Goal: Information Seeking & Learning: Check status

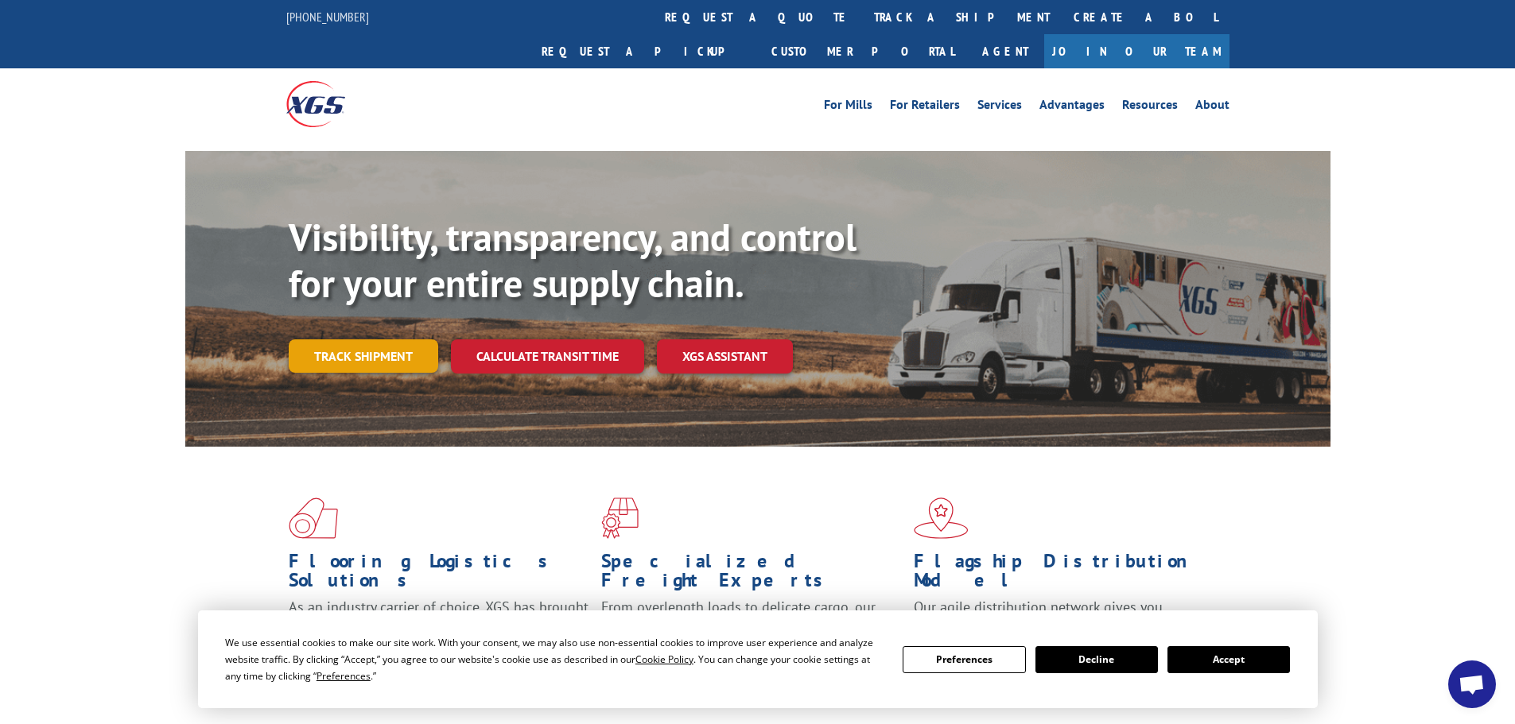
click at [362, 340] on link "Track shipment" at bounding box center [363, 356] width 149 height 33
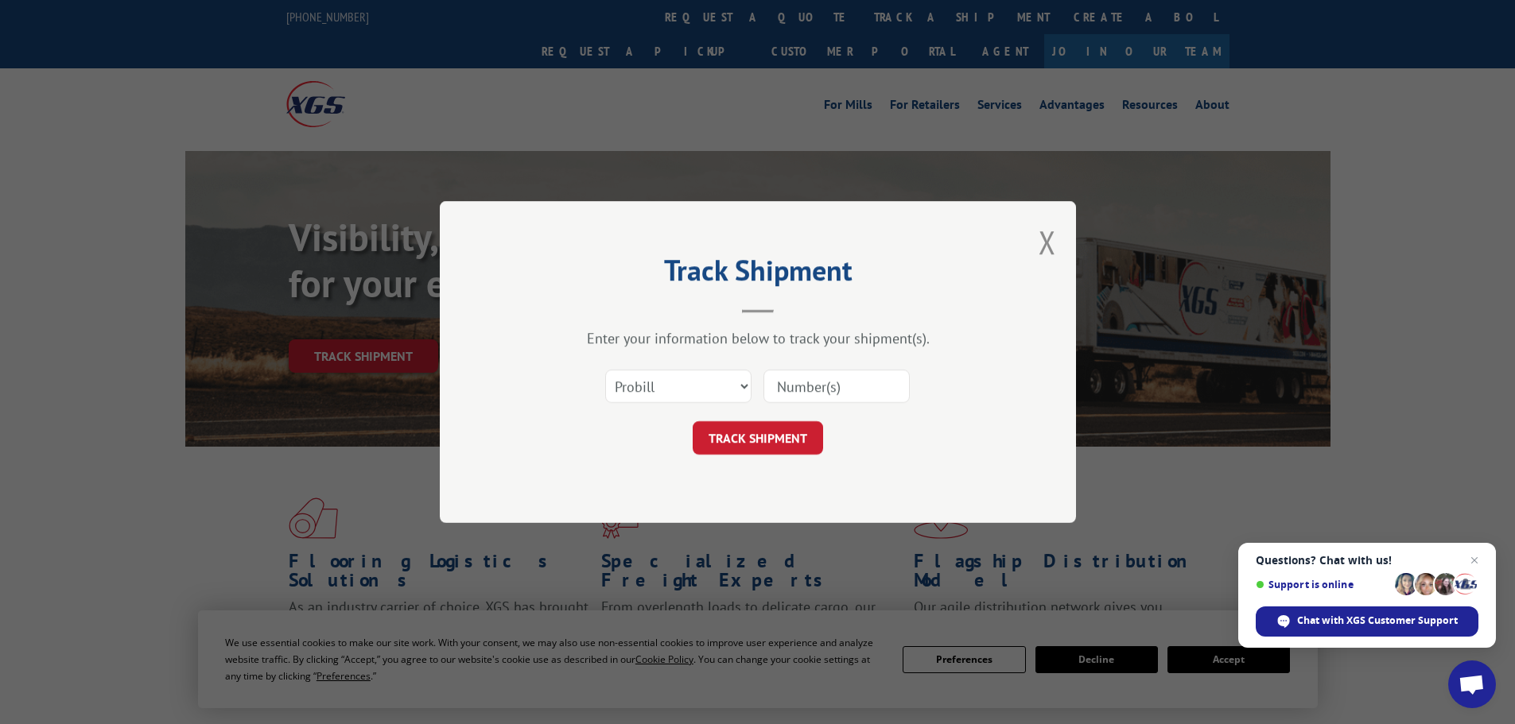
click at [829, 398] on input at bounding box center [836, 386] width 146 height 33
type input "5590589"
click at [720, 382] on select "Select category... Probill BOL PO" at bounding box center [678, 386] width 146 height 33
click at [783, 440] on button "TRACK SHIPMENT" at bounding box center [758, 437] width 130 height 33
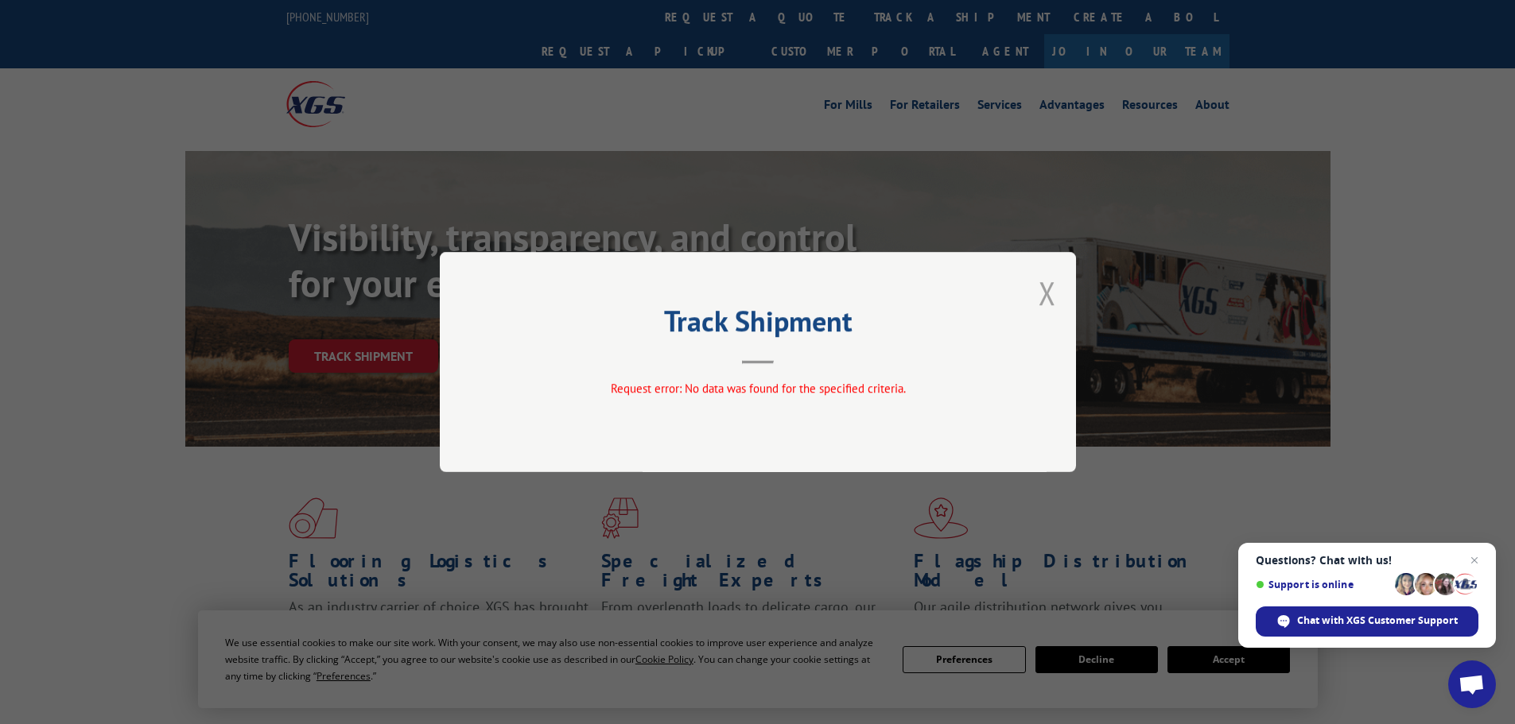
click at [1043, 298] on button "Close modal" at bounding box center [1046, 293] width 17 height 42
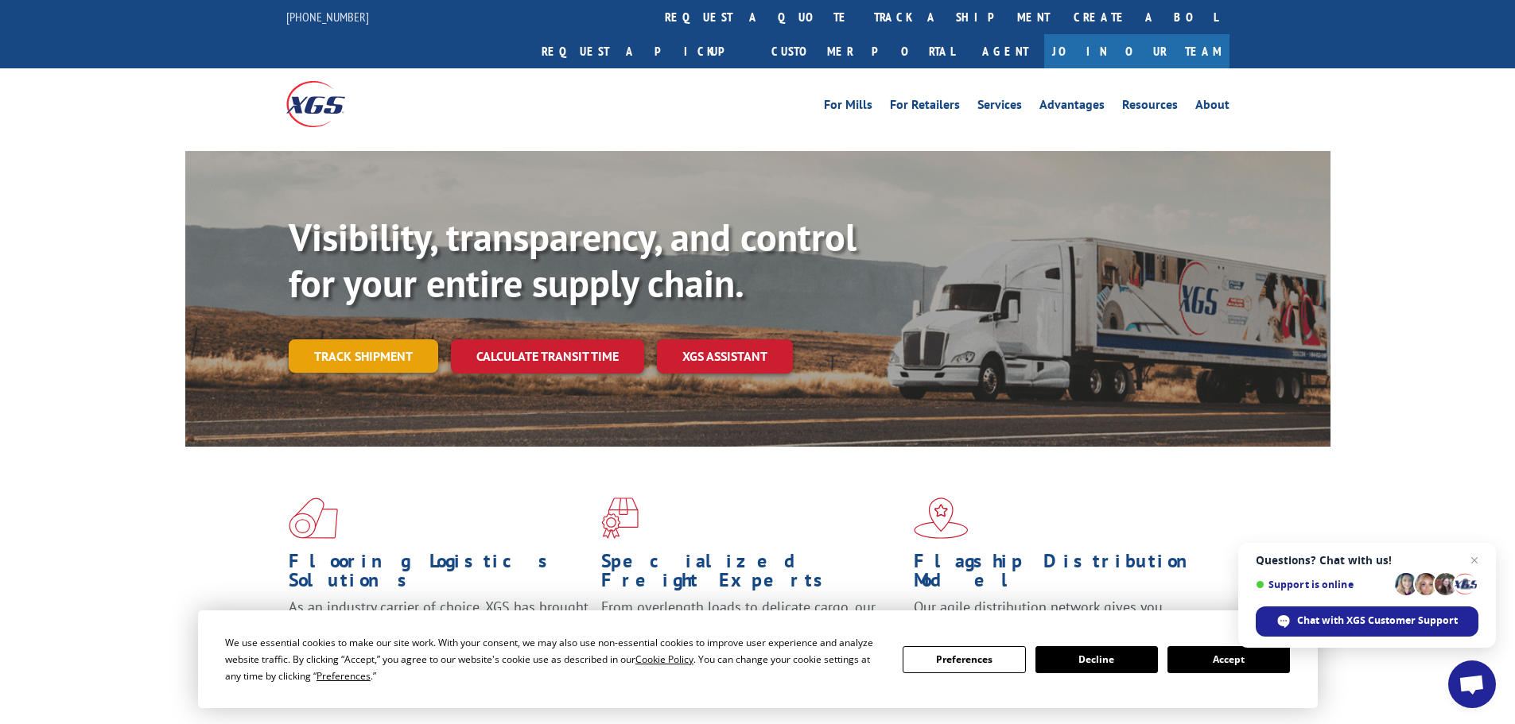
click at [309, 340] on link "Track shipment" at bounding box center [363, 356] width 149 height 33
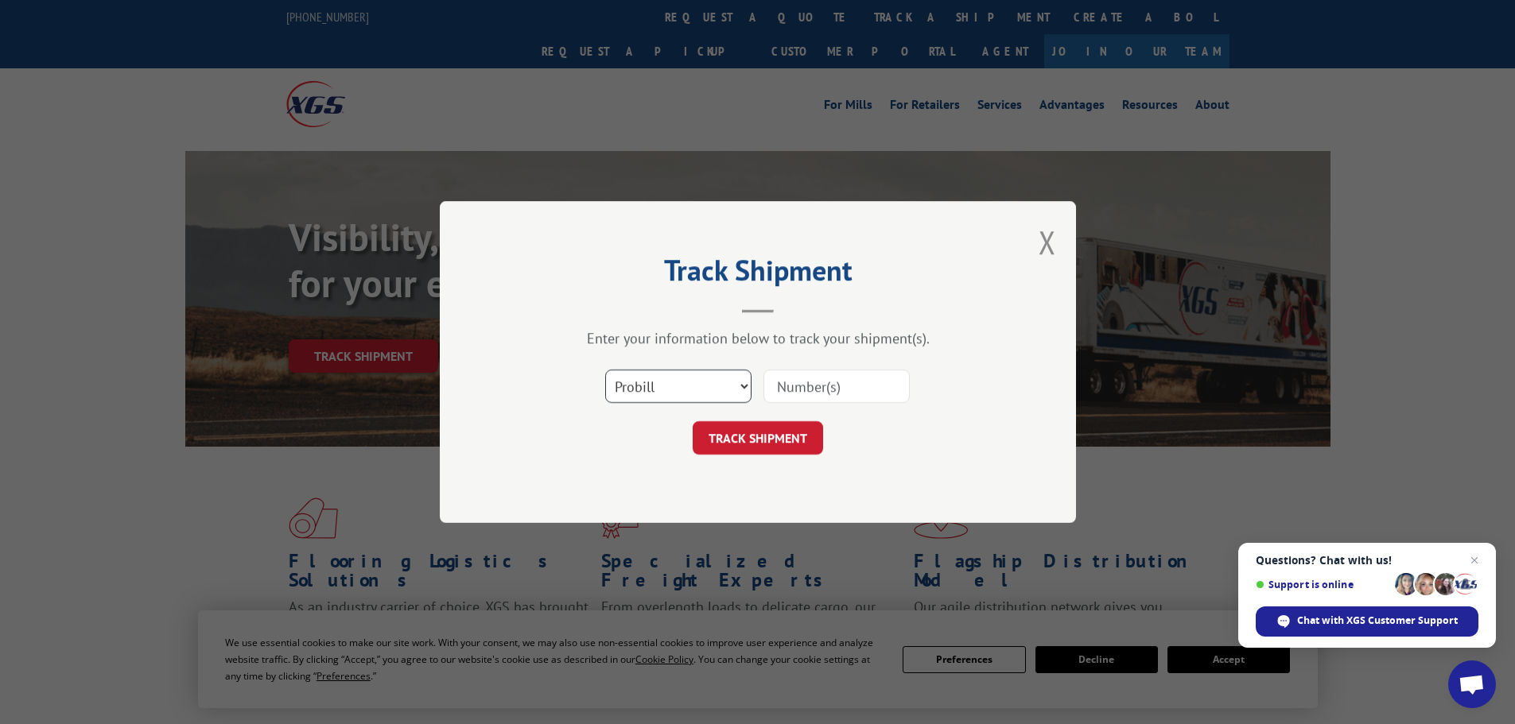
click at [663, 395] on select "Select category... Probill BOL PO" at bounding box center [678, 386] width 146 height 33
select select "po"
click at [605, 370] on select "Select category... Probill BOL PO" at bounding box center [678, 386] width 146 height 33
click at [787, 392] on input at bounding box center [836, 386] width 146 height 33
type input "5590589"
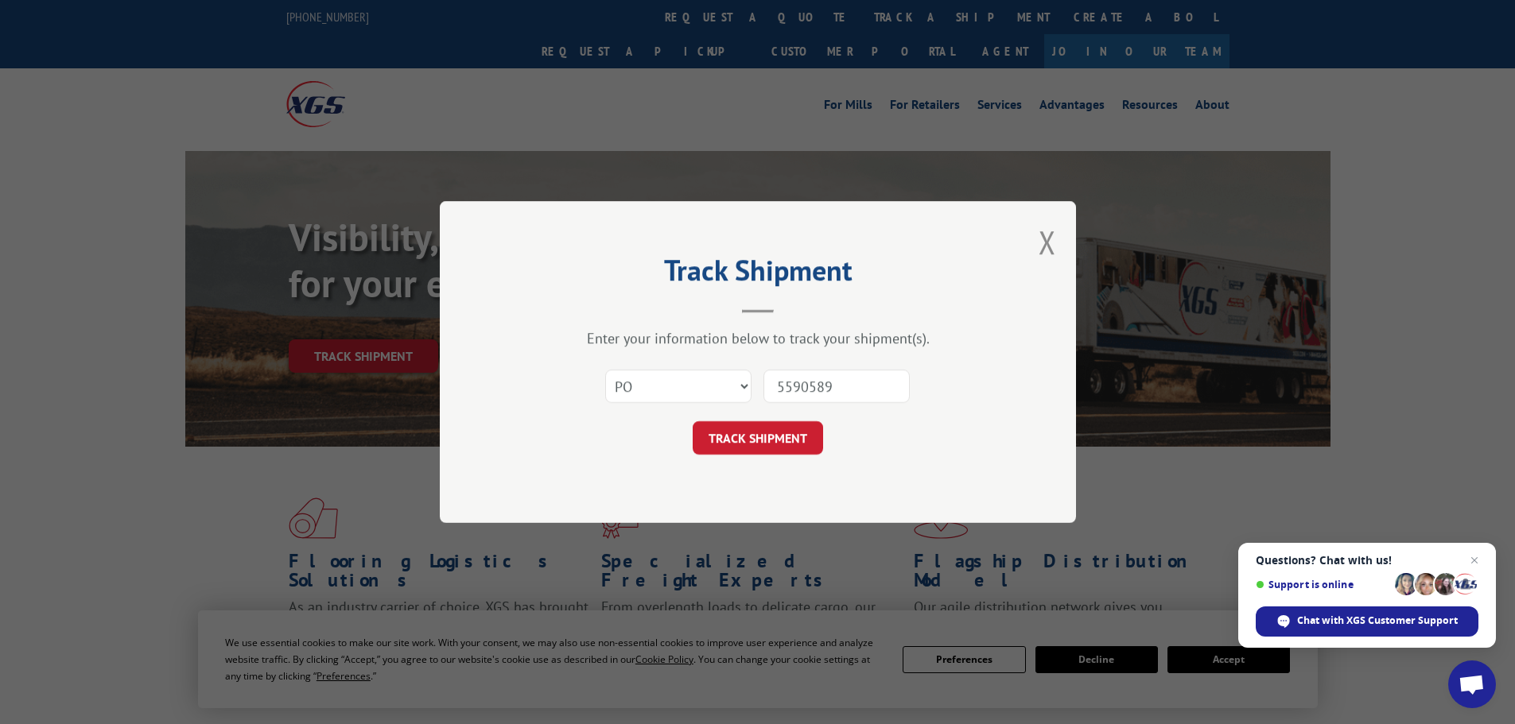
click at [693, 421] on button "TRACK SHIPMENT" at bounding box center [758, 437] width 130 height 33
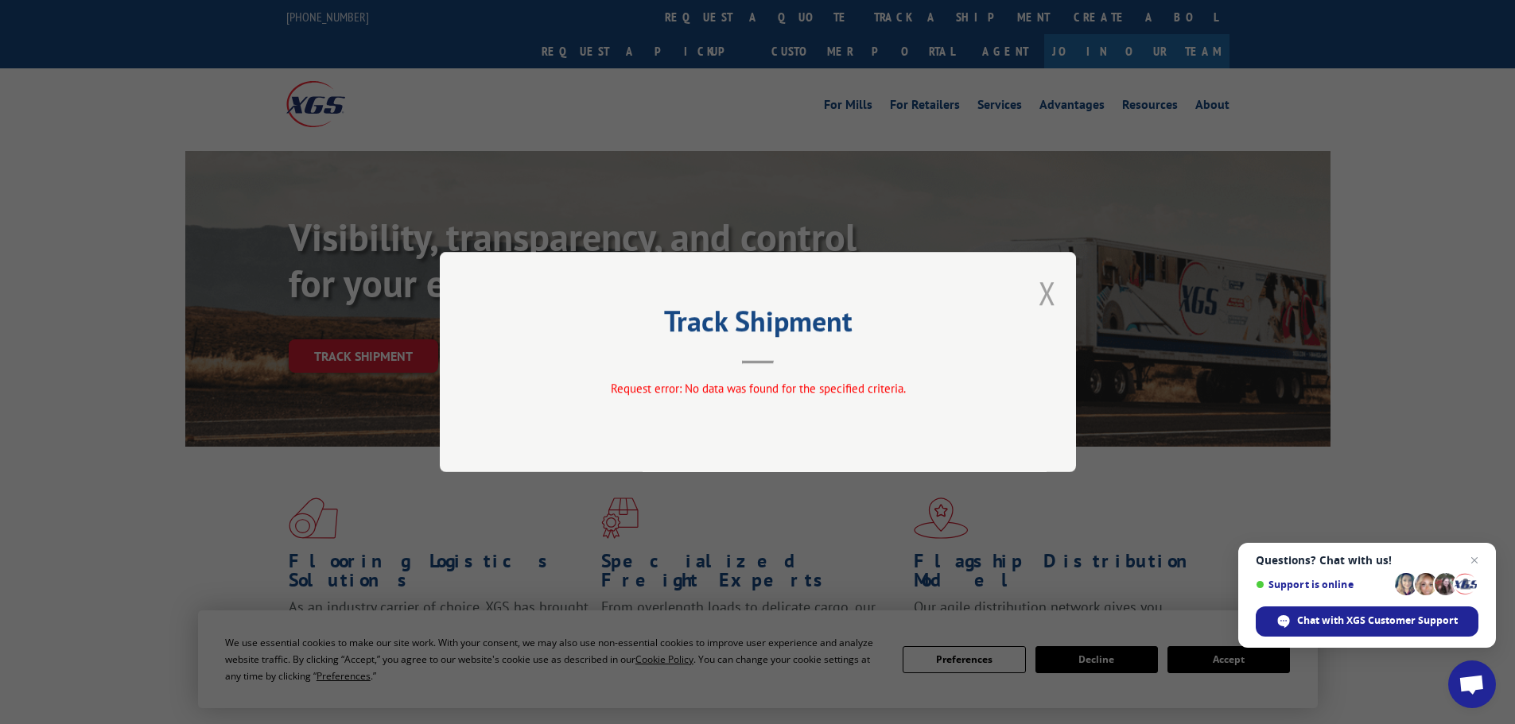
click at [1046, 297] on button "Close modal" at bounding box center [1046, 293] width 17 height 42
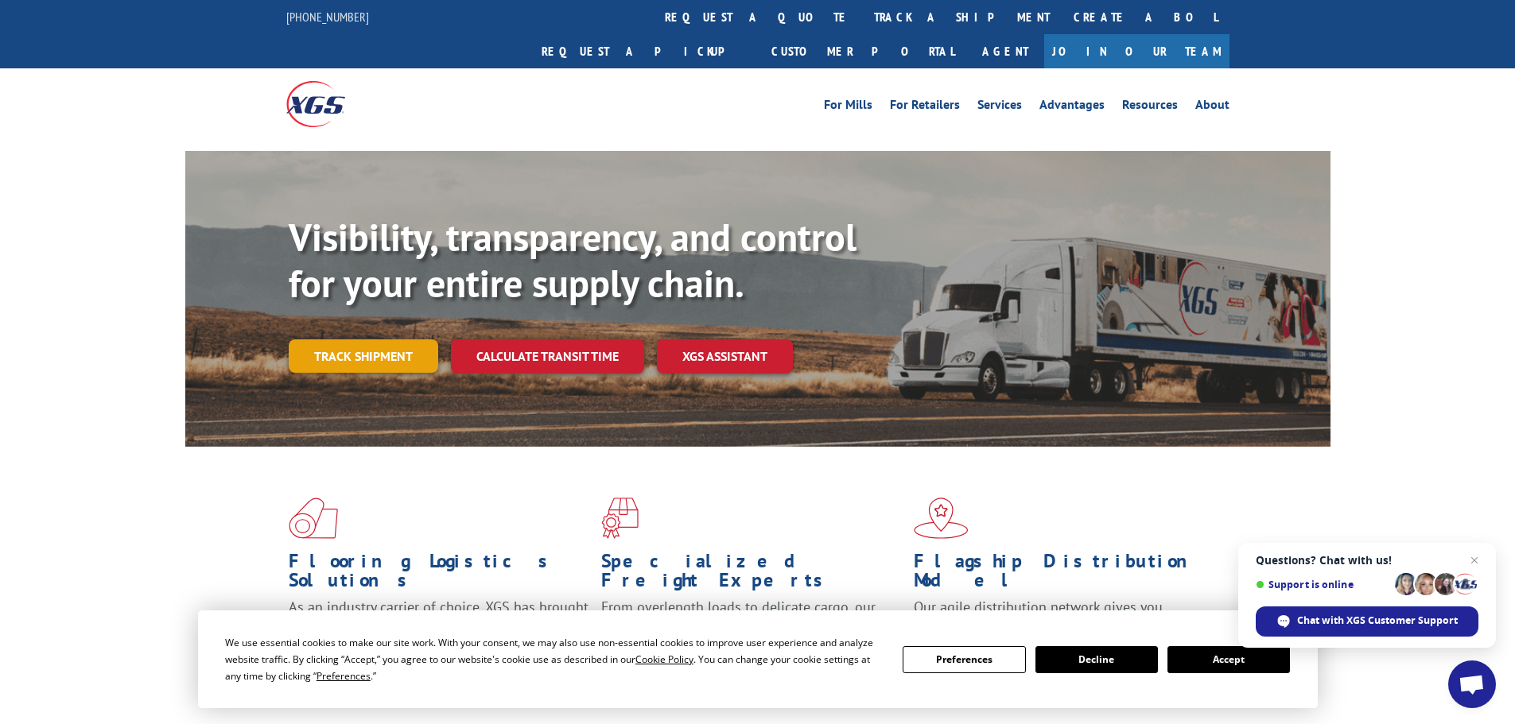
click at [340, 340] on link "Track shipment" at bounding box center [363, 356] width 149 height 33
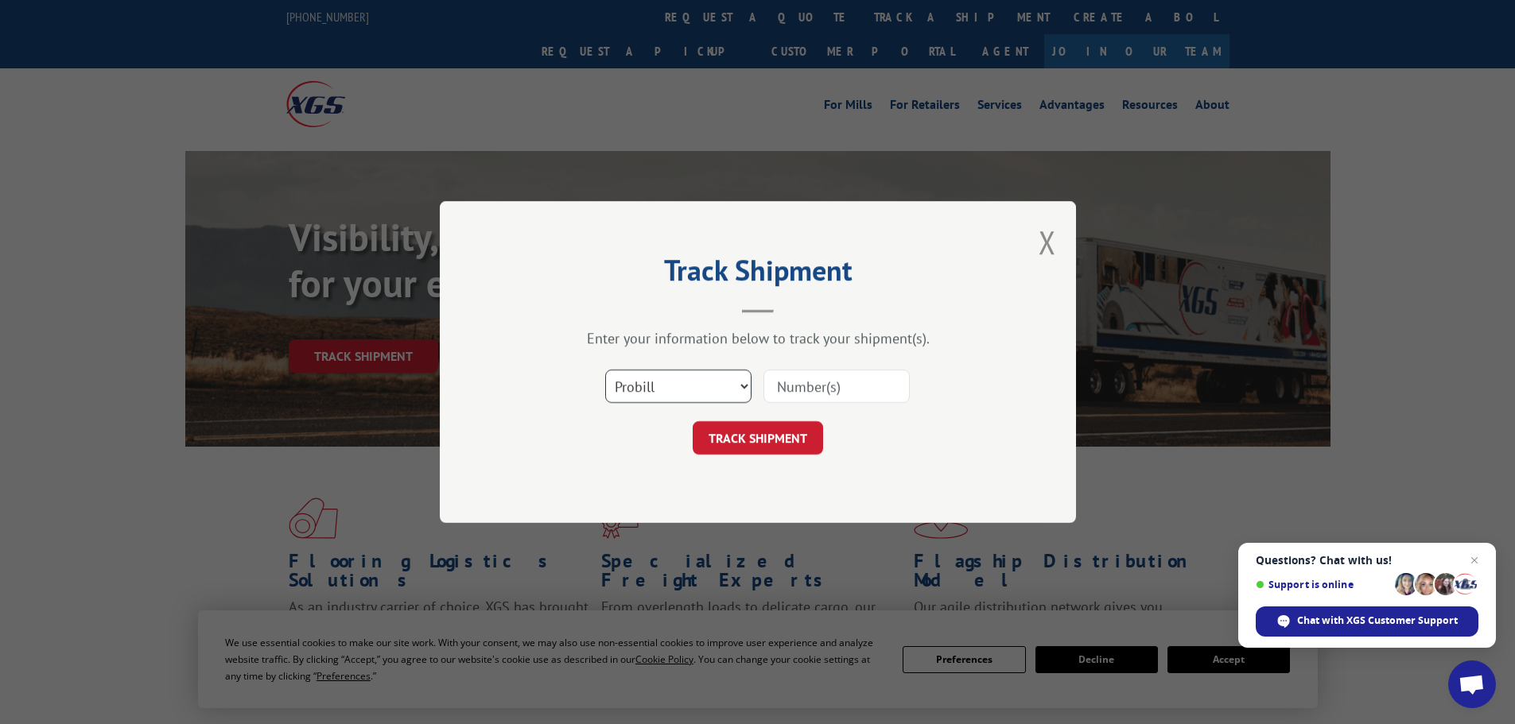
click at [708, 390] on select "Select category... Probill BOL PO" at bounding box center [678, 386] width 146 height 33
select select "bol"
click at [605, 370] on select "Select category... Probill BOL PO" at bounding box center [678, 386] width 146 height 33
click at [839, 392] on input at bounding box center [836, 386] width 146 height 33
type input "5590589"
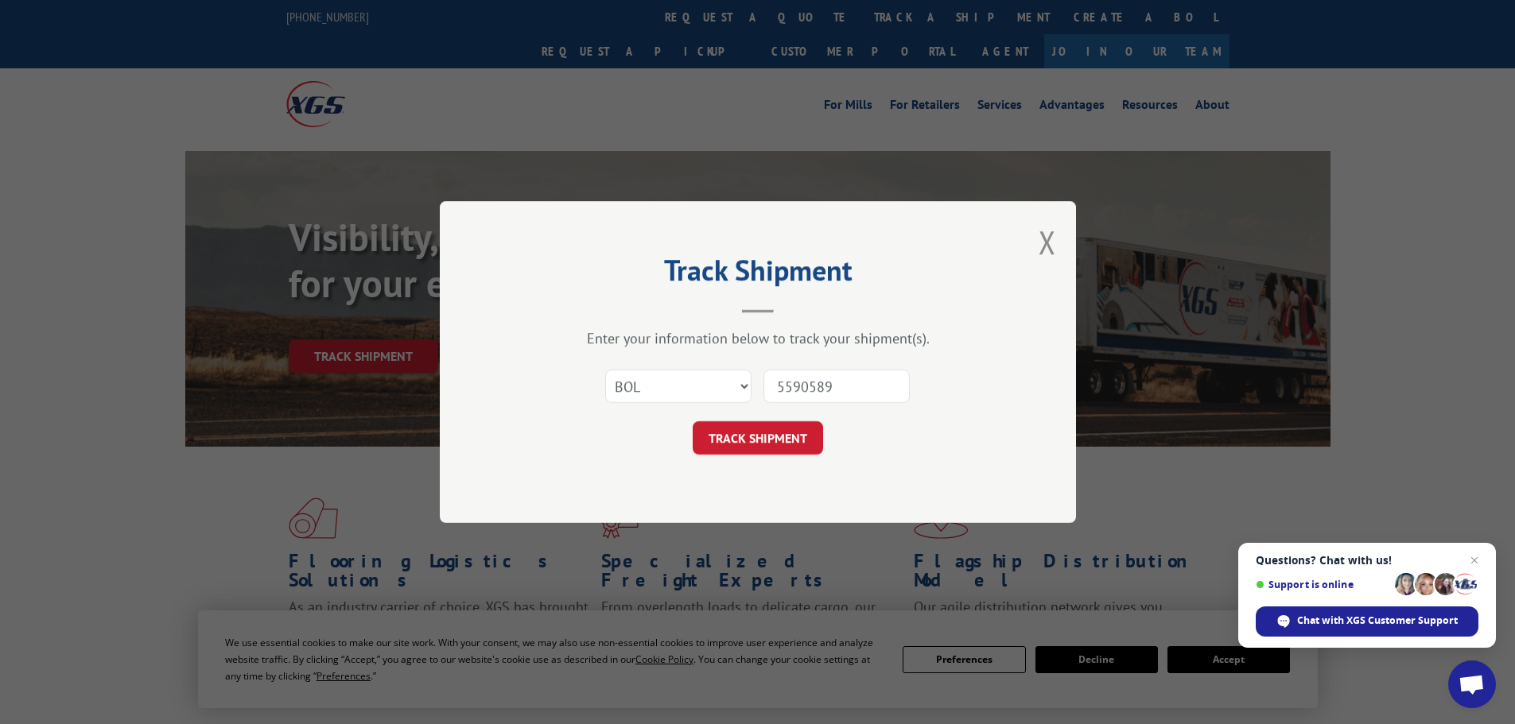
click at [693, 421] on button "TRACK SHIPMENT" at bounding box center [758, 437] width 130 height 33
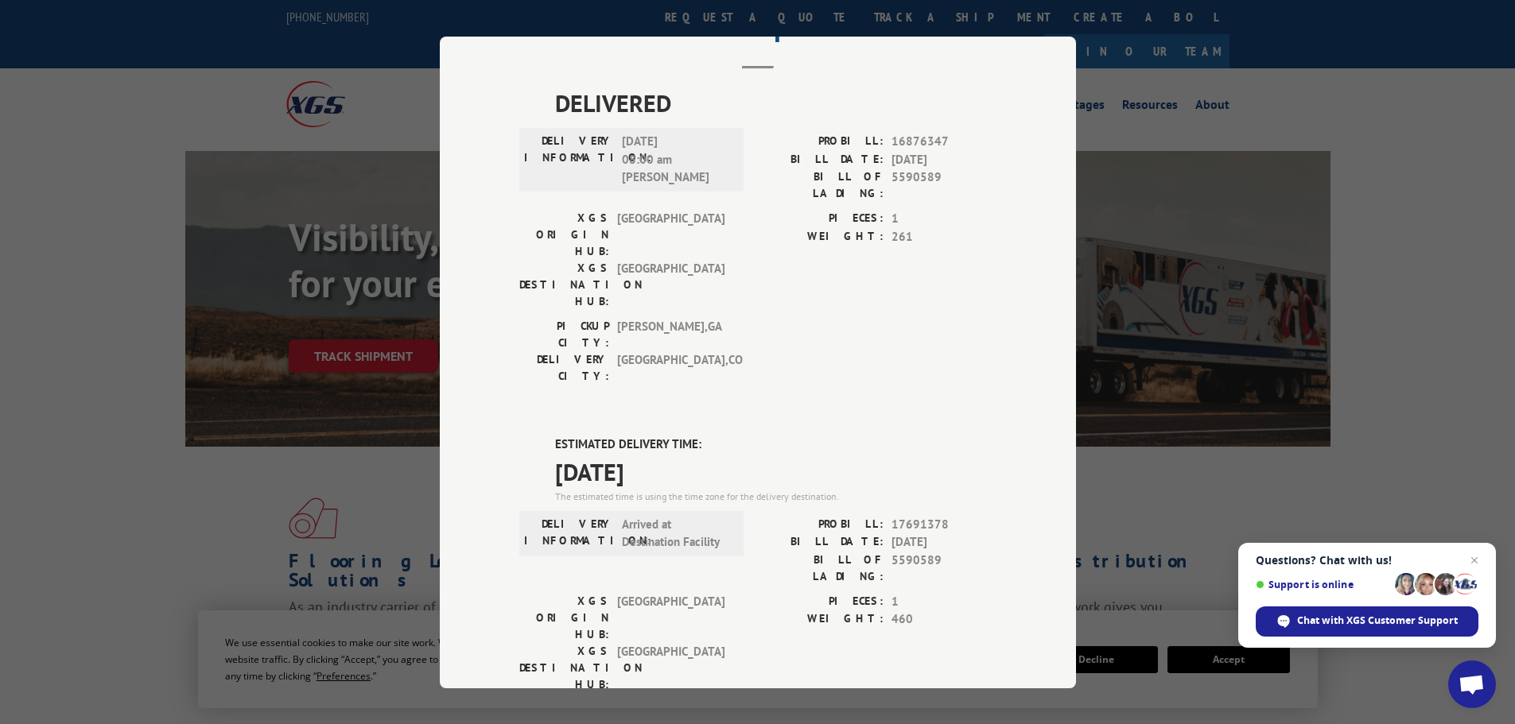
scroll to position [159, 0]
